Goal: Browse casually

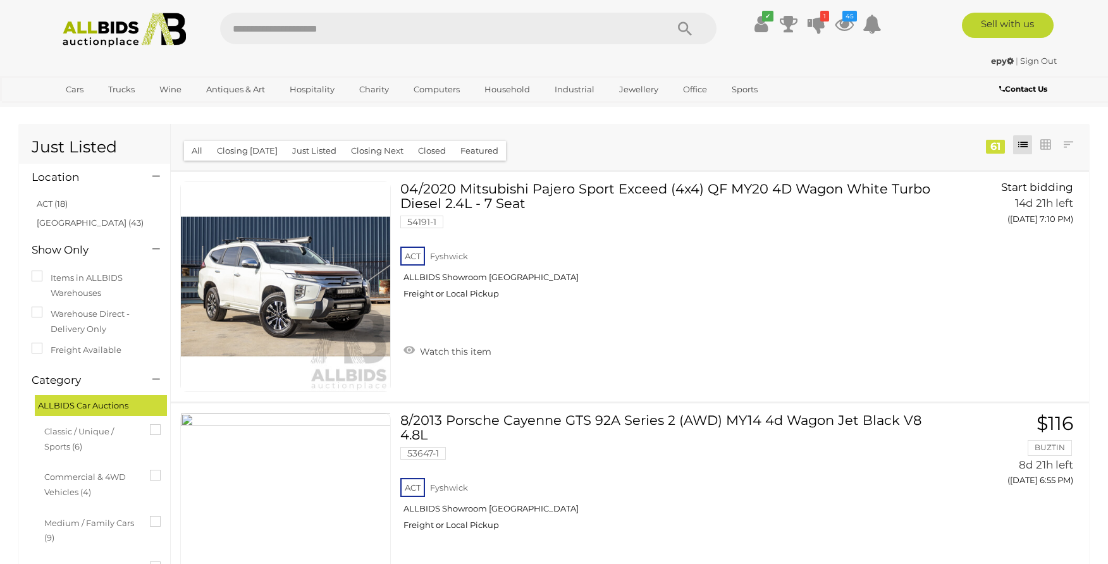
click at [87, 32] on img at bounding box center [124, 30] width 137 height 35
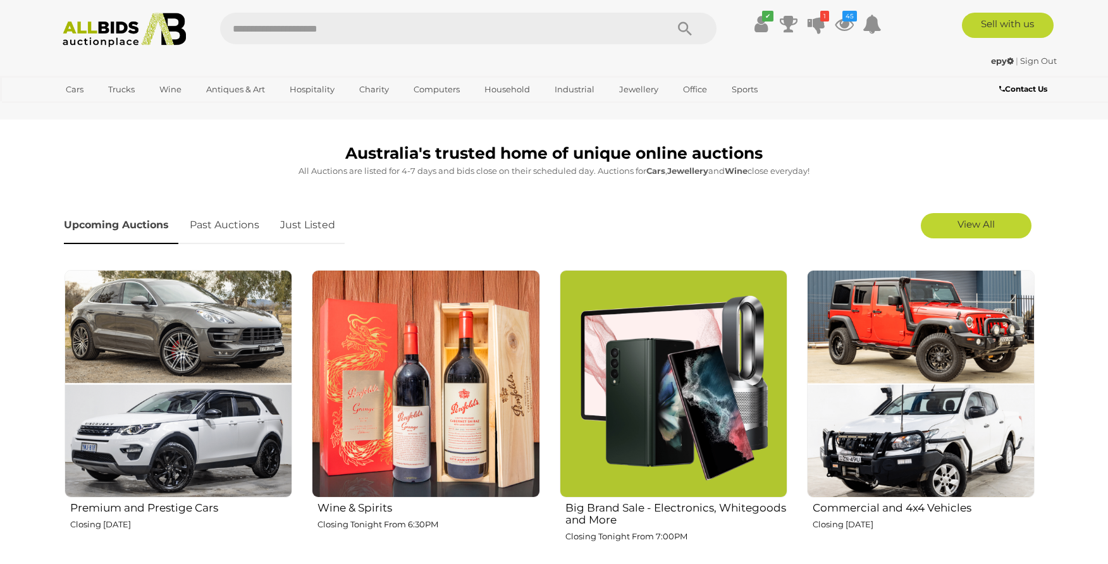
scroll to position [322, 0]
click at [314, 223] on link "Just Listed" at bounding box center [308, 225] width 74 height 37
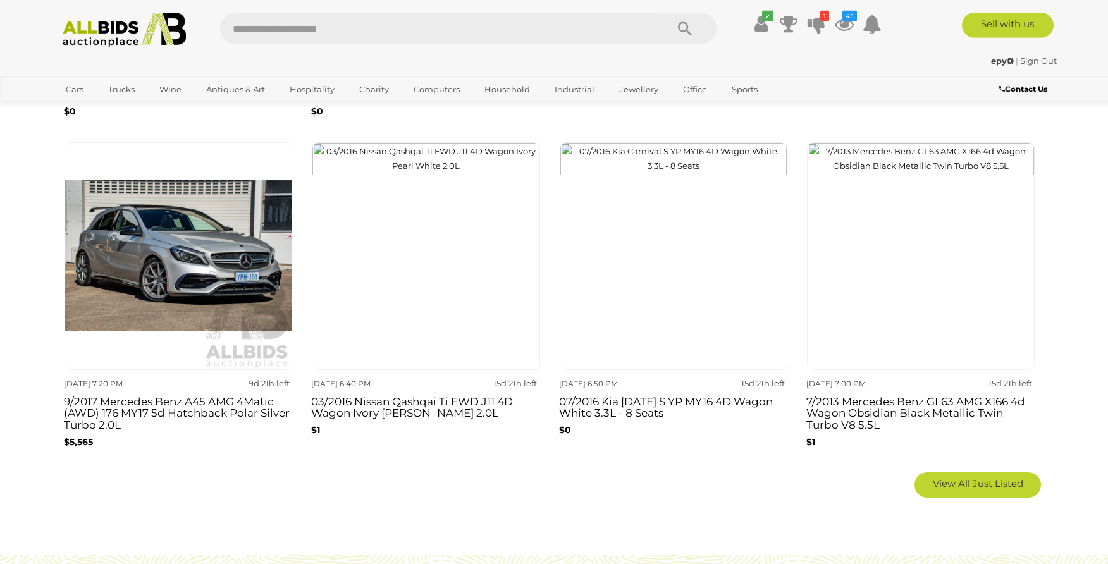
scroll to position [838, 0]
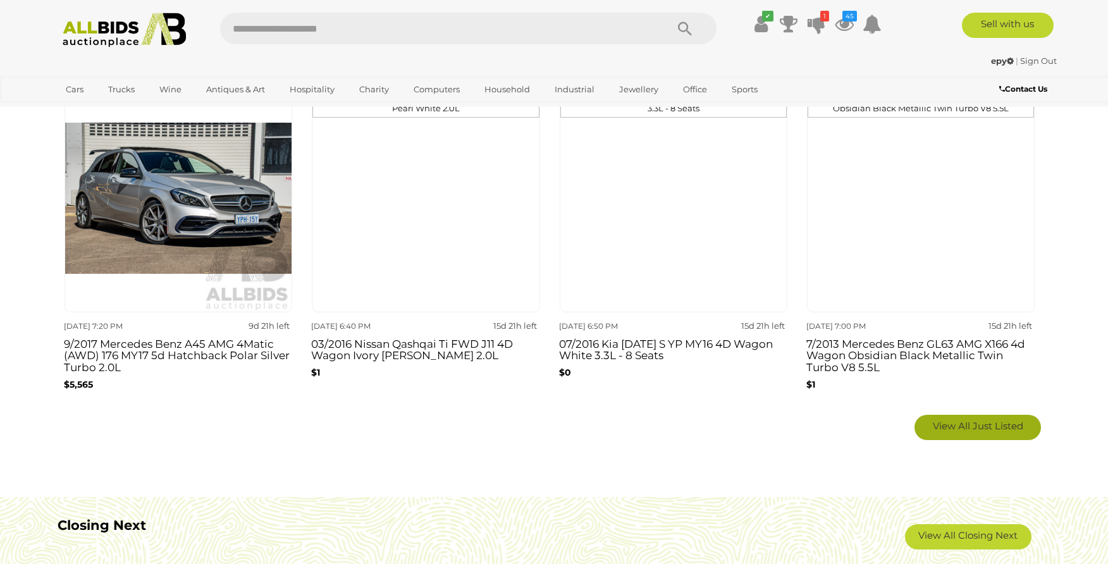
click at [952, 428] on span "View All Just Listed" at bounding box center [978, 426] width 90 height 12
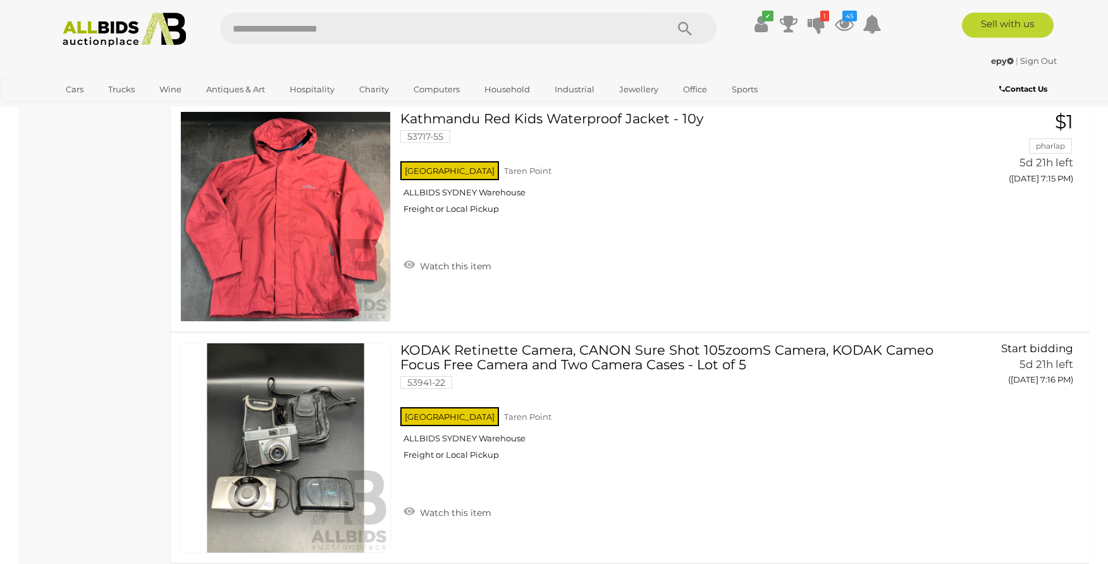
scroll to position [7912, 0]
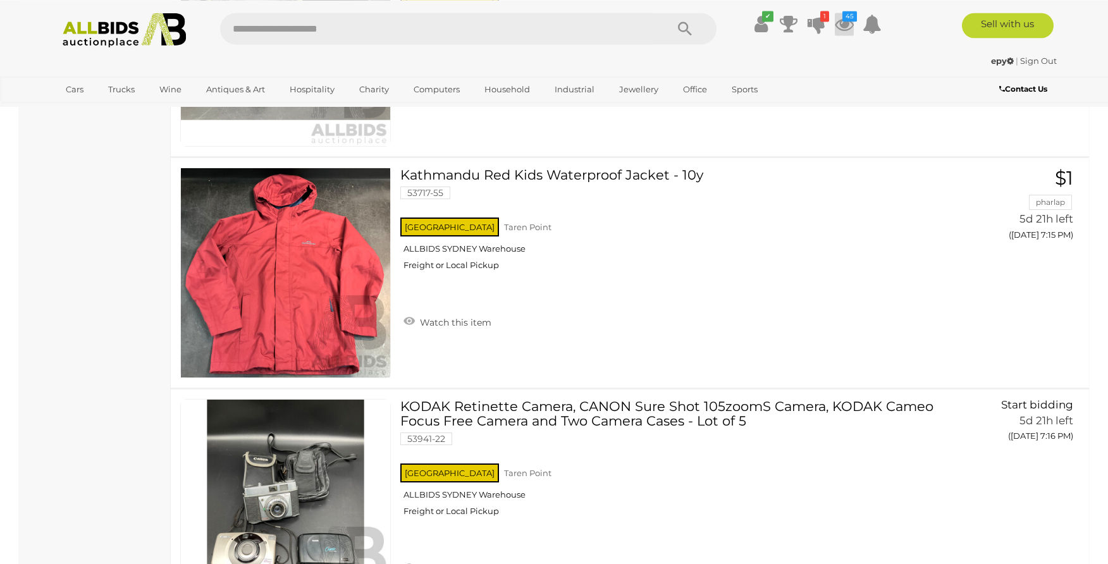
click at [845, 23] on icon at bounding box center [844, 24] width 19 height 23
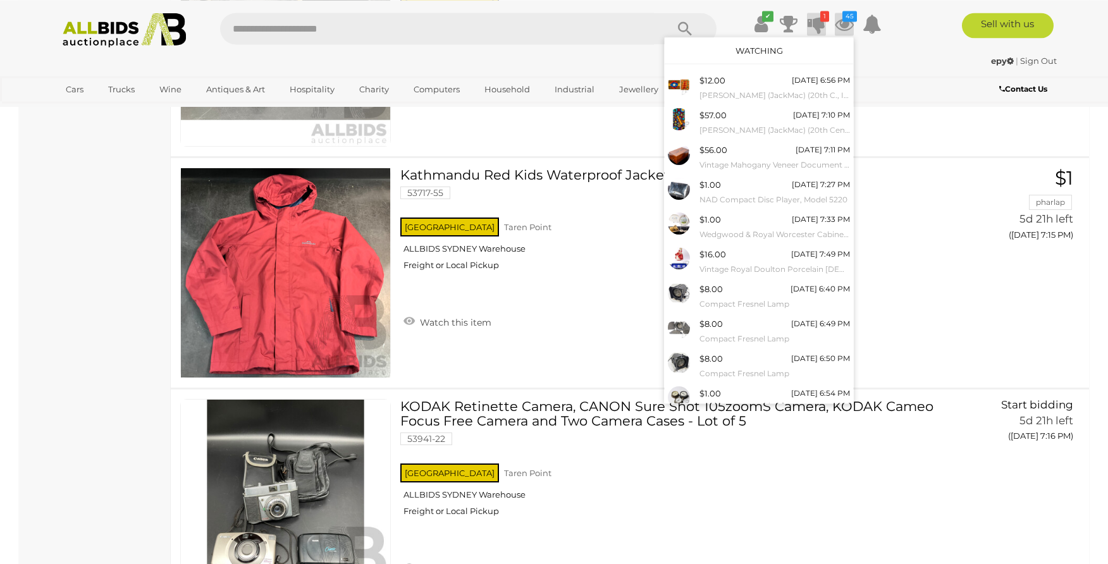
click at [819, 21] on icon at bounding box center [816, 24] width 18 height 23
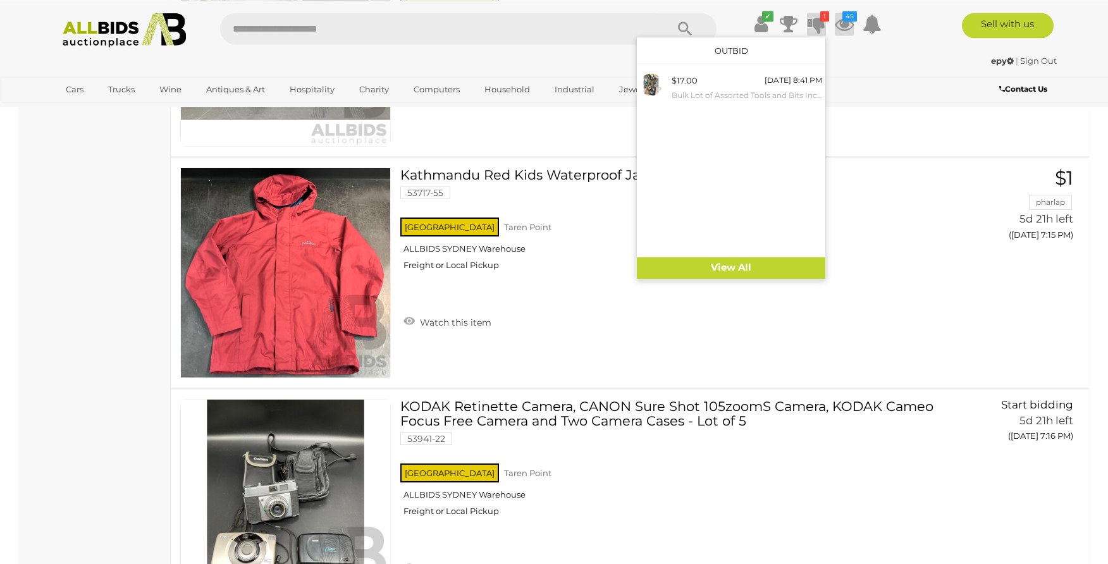
click at [847, 24] on icon at bounding box center [844, 24] width 19 height 23
